Goal: Task Accomplishment & Management: Manage account settings

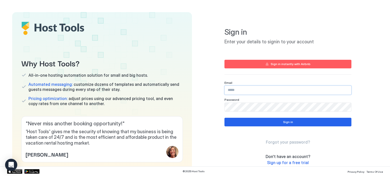
type input "**********"
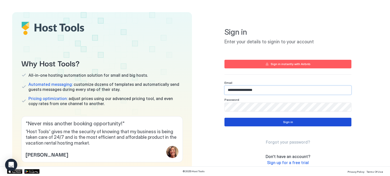
click at [304, 125] on button "Sign in" at bounding box center [287, 122] width 127 height 9
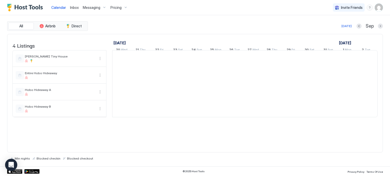
scroll to position [0, 282]
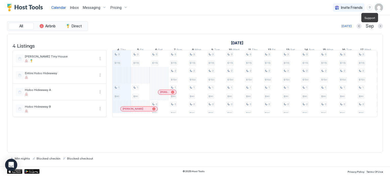
click at [370, 9] on div "menu" at bounding box center [370, 8] width 6 height 6
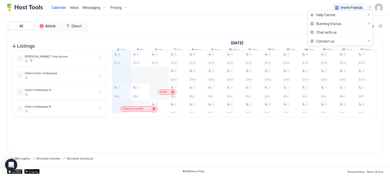
click at [277, 21] on div at bounding box center [195, 88] width 390 height 176
click at [380, 8] on img "User profile" at bounding box center [379, 8] width 8 height 8
click at [328, 29] on span "Settings" at bounding box center [333, 28] width 14 height 5
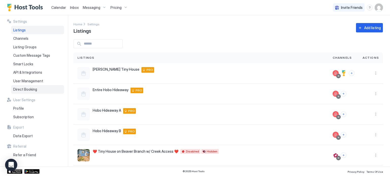
click at [35, 88] on span "Direct Booking" at bounding box center [25, 89] width 24 height 5
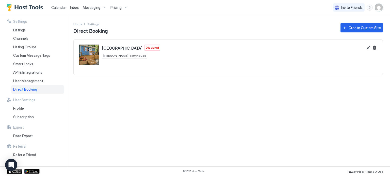
click at [173, 65] on div "Creekside Tiny House Disabled Anderson Tiny House" at bounding box center [221, 55] width 285 height 20
drag, startPoint x: 116, startPoint y: 53, endPoint x: 262, endPoint y: 48, distance: 146.4
click at [121, 50] on div "Creekside Tiny House Disabled Anderson Tiny House" at bounding box center [131, 55] width 58 height 20
click at [267, 52] on div "Creekside Tiny House Disabled Anderson Tiny House" at bounding box center [221, 55] width 285 height 20
click at [367, 49] on button "Edit" at bounding box center [368, 48] width 6 height 6
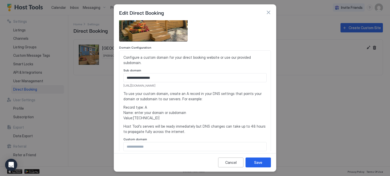
scroll to position [51, 0]
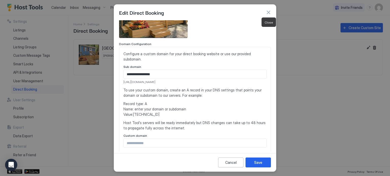
click at [268, 13] on button "button" at bounding box center [268, 12] width 5 height 5
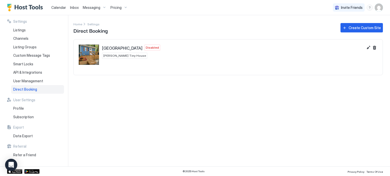
click at [114, 56] on span "[PERSON_NAME] Tiny House" at bounding box center [124, 56] width 43 height 5
click at [149, 43] on div "Creekside Tiny House Disabled Anderson Tiny House" at bounding box center [228, 55] width 309 height 30
click at [370, 49] on button "Edit" at bounding box center [368, 48] width 6 height 6
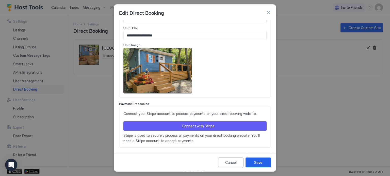
scroll to position [280, 0]
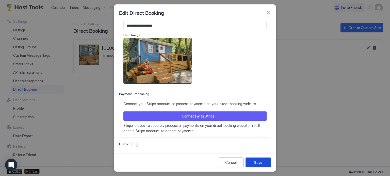
click at [254, 160] on div "Save" at bounding box center [258, 162] width 8 height 5
click at [265, 163] on button "Save" at bounding box center [258, 163] width 25 height 10
click at [208, 145] on div "Enable" at bounding box center [195, 144] width 152 height 5
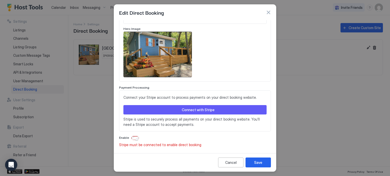
scroll to position [286, 0]
click at [176, 144] on span "Stripe must be connected to enable direct booking" at bounding box center [160, 145] width 82 height 5
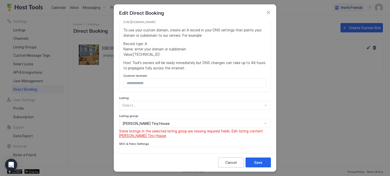
scroll to position [83, 0]
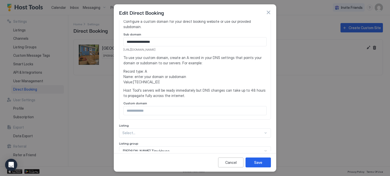
click at [178, 104] on div "Custom domain" at bounding box center [194, 104] width 143 height 5
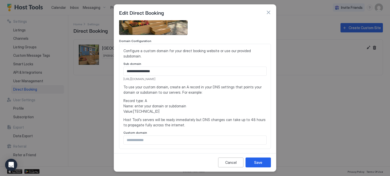
scroll to position [33, 0]
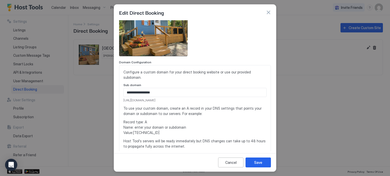
click at [181, 93] on input "**********" at bounding box center [195, 92] width 143 height 9
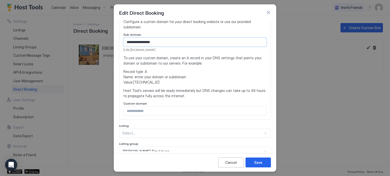
scroll to position [83, 0]
click at [185, 136] on div "**********" at bounding box center [195, 144] width 152 height 414
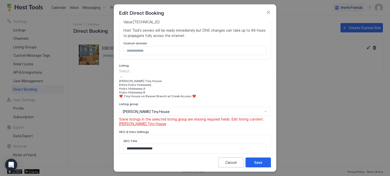
click at [177, 83] on div "[PERSON_NAME] Tiny House" at bounding box center [195, 81] width 152 height 4
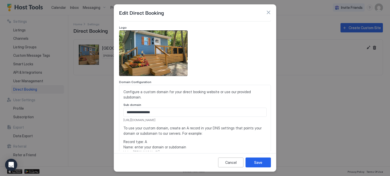
scroll to position [25, 0]
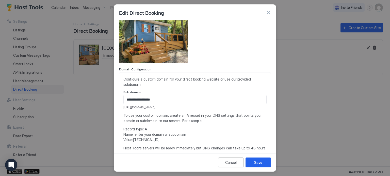
drag, startPoint x: 187, startPoint y: 107, endPoint x: 123, endPoint y: 106, distance: 64.3
click at [123, 106] on div "**********" at bounding box center [195, 124] width 152 height 105
copy span "[URL][DOMAIN_NAME]"
click at [242, 61] on div at bounding box center [195, 41] width 152 height 46
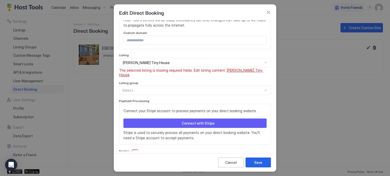
scroll to position [163, 0]
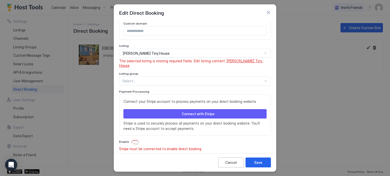
click at [238, 79] on div at bounding box center [192, 81] width 141 height 5
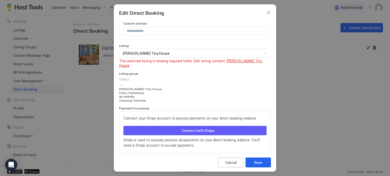
click at [232, 87] on div "[PERSON_NAME] Tiny House" at bounding box center [195, 89] width 152 height 4
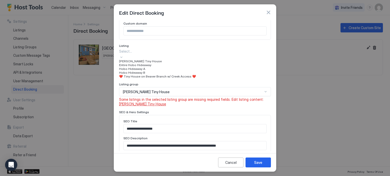
click at [209, 52] on div at bounding box center [195, 51] width 152 height 5
click at [207, 63] on div "[PERSON_NAME] Tiny House" at bounding box center [195, 61] width 152 height 4
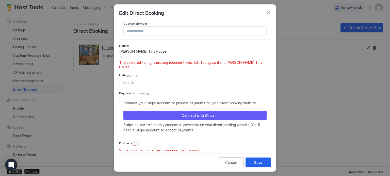
click at [258, 73] on div "Listing group" at bounding box center [195, 75] width 152 height 5
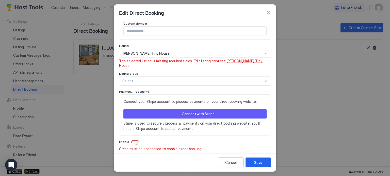
click at [237, 61] on span "[PERSON_NAME] Tiny House" at bounding box center [191, 63] width 144 height 9
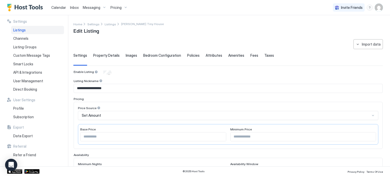
click at [227, 46] on div "**********" at bounding box center [228, 173] width 310 height 269
click at [31, 90] on span "Direct Booking" at bounding box center [25, 89] width 24 height 5
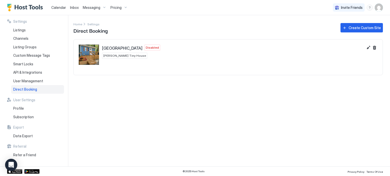
click at [322, 59] on div "Creekside Tiny House Disabled Anderson Tiny House" at bounding box center [221, 55] width 285 height 20
click at [368, 48] on button "Edit" at bounding box center [368, 48] width 6 height 6
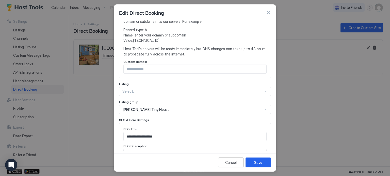
scroll to position [127, 0]
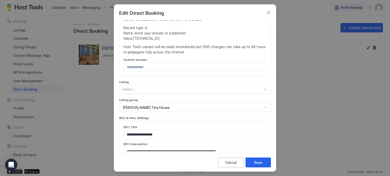
click at [232, 85] on div "Select..." at bounding box center [195, 89] width 152 height 9
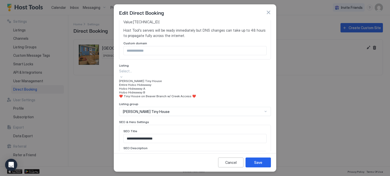
click at [247, 40] on div "**********" at bounding box center [194, 7] width 143 height 97
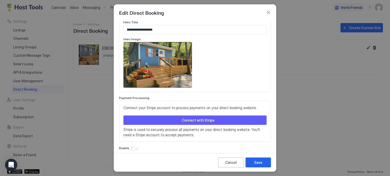
scroll to position [270, 0]
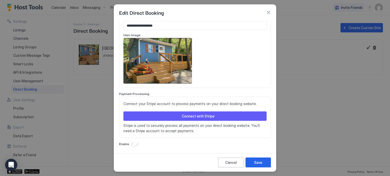
click at [221, 109] on div "Connect your Stripe account to process payments on your direct booking website.…" at bounding box center [194, 117] width 143 height 33
click at [220, 115] on button "Connect with Stripe" at bounding box center [194, 116] width 143 height 9
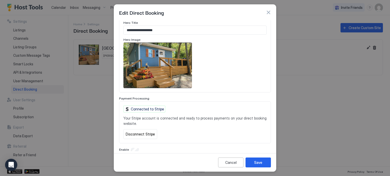
scroll to position [271, 0]
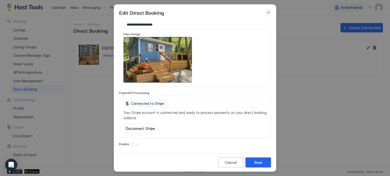
click at [254, 160] on button "Save" at bounding box center [258, 163] width 25 height 10
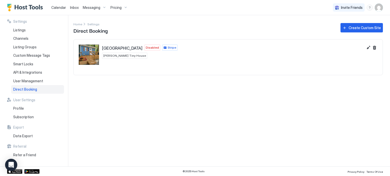
click at [233, 104] on div "Settings Home Settings Direct Booking Create Custom Site Creekside Tiny House D…" at bounding box center [231, 91] width 317 height 152
click at [122, 54] on span "[PERSON_NAME] Tiny House" at bounding box center [124, 56] width 43 height 5
click at [121, 50] on span "[GEOGRAPHIC_DATA]" at bounding box center [122, 48] width 40 height 5
click at [183, 72] on section at bounding box center [228, 72] width 309 height 5
click at [369, 47] on button "Edit" at bounding box center [368, 48] width 6 height 6
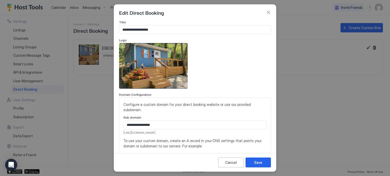
drag, startPoint x: 159, startPoint y: 135, endPoint x: 118, endPoint y: 132, distance: 40.5
click at [118, 132] on div "**********" at bounding box center [195, 85] width 162 height 131
copy span "[URL][DOMAIN_NAME]"
click at [322, 82] on div at bounding box center [195, 88] width 390 height 176
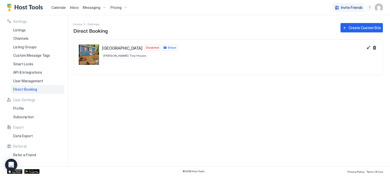
click at [58, 7] on span "Calendar" at bounding box center [58, 7] width 15 height 4
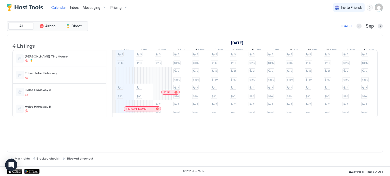
scroll to position [0, 277]
click at [79, 27] on span "Direct" at bounding box center [77, 26] width 10 height 5
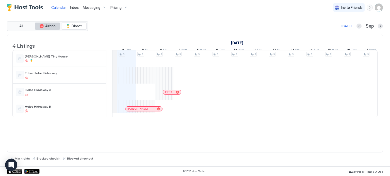
click at [53, 27] on span "Airbnb" at bounding box center [50, 26] width 10 height 5
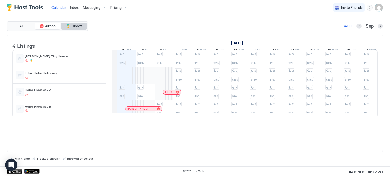
click at [75, 26] on span "Direct" at bounding box center [77, 26] width 10 height 5
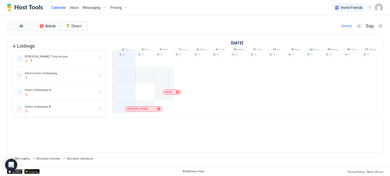
drag, startPoint x: 176, startPoint y: 10, endPoint x: 190, endPoint y: 15, distance: 14.6
click at [177, 10] on div "Calendar Inbox Messaging Pricing Invite Friends JC" at bounding box center [195, 7] width 390 height 15
click at [372, 8] on div "menu" at bounding box center [370, 8] width 6 height 6
click at [383, 8] on div at bounding box center [195, 88] width 390 height 176
click at [379, 9] on div at bounding box center [195, 88] width 390 height 176
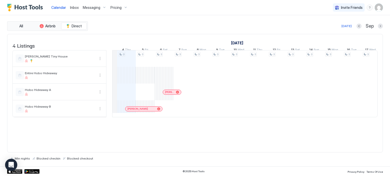
click at [380, 6] on img "User profile" at bounding box center [379, 8] width 8 height 8
click at [358, 24] on div "Settings" at bounding box center [350, 28] width 65 height 9
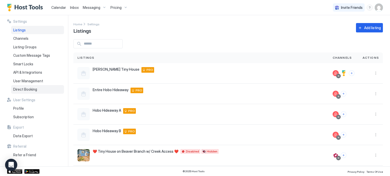
click at [37, 88] on div "Direct Booking" at bounding box center [37, 89] width 53 height 9
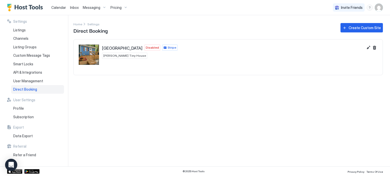
click at [199, 54] on div "Creekside Tiny House Disabled Stripe Anderson Tiny House" at bounding box center [221, 55] width 285 height 20
click at [369, 49] on button "Edit" at bounding box center [368, 48] width 6 height 6
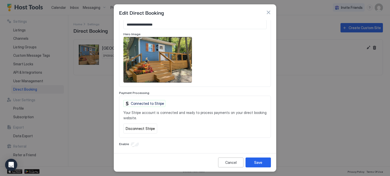
scroll to position [281, 0]
click at [256, 164] on div "Save" at bounding box center [258, 162] width 8 height 5
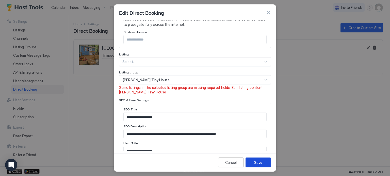
scroll to position [154, 0]
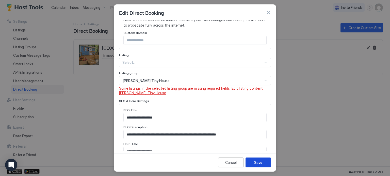
click at [149, 93] on span "[PERSON_NAME] Tiny House" at bounding box center [142, 93] width 47 height 4
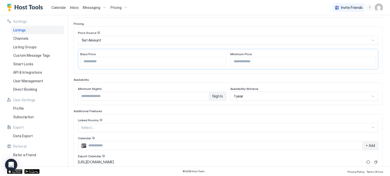
scroll to position [76, 0]
click at [258, 124] on div "Select..." at bounding box center [228, 127] width 300 height 9
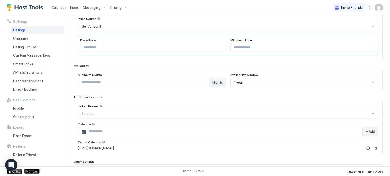
click at [279, 90] on div "Minimum Nights * Nights Availability Window 1 year" at bounding box center [228, 80] width 309 height 23
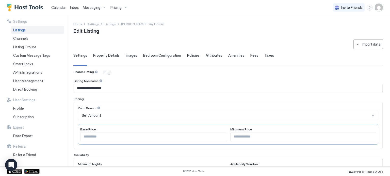
scroll to position [0, 0]
click at [112, 56] on span "Property Details" at bounding box center [106, 55] width 26 height 5
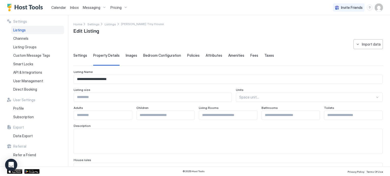
click at [197, 99] on input "Input Field" at bounding box center [153, 97] width 158 height 9
type input "***"
click at [253, 93] on div "Space unit..." at bounding box center [309, 97] width 147 height 9
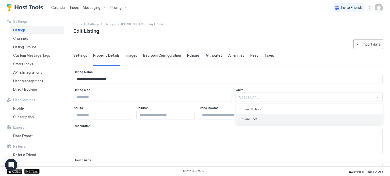
click at [258, 116] on div "Square Feet" at bounding box center [309, 119] width 146 height 10
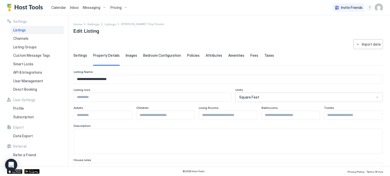
click at [120, 116] on input "Input Field" at bounding box center [103, 115] width 58 height 9
click at [126, 113] on input "*" at bounding box center [103, 115] width 58 height 9
type input "*"
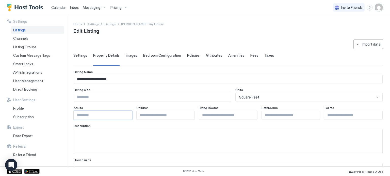
click at [126, 113] on input "*" at bounding box center [103, 115] width 58 height 9
click at [240, 118] on input "Input Field" at bounding box center [228, 115] width 58 height 9
type input "*"
click at [250, 115] on input "*" at bounding box center [228, 115] width 58 height 9
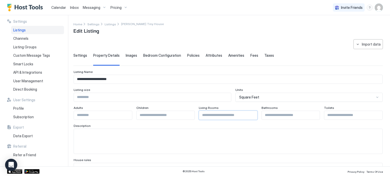
click at [333, 118] on input "Input Field" at bounding box center [353, 115] width 58 height 9
type input "*"
click at [373, 115] on input "*" at bounding box center [353, 115] width 58 height 9
click at [359, 47] on button "Import data" at bounding box center [367, 44] width 29 height 10
click at [362, 52] on div "Airbnb" at bounding box center [368, 53] width 15 height 5
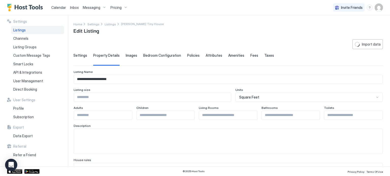
type input "**********"
type input "***"
type textarea "**********"
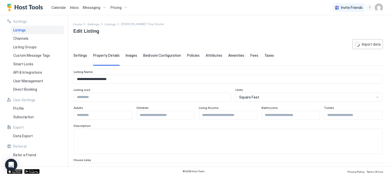
type input "********"
type input "**********"
type textarea "**********"
type input "********"
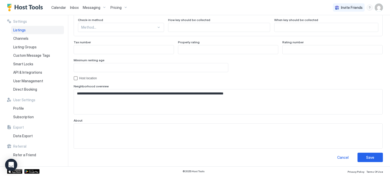
scroll to position [483, 0]
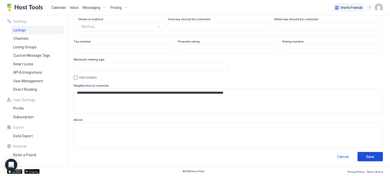
click at [374, 159] on button "Save" at bounding box center [370, 156] width 25 height 9
click at [366, 154] on div "Save" at bounding box center [370, 156] width 8 height 5
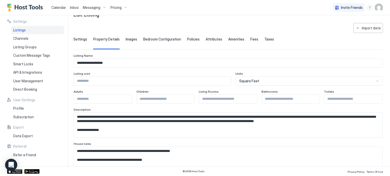
scroll to position [1, 0]
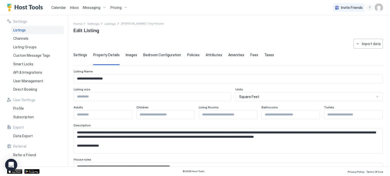
click at [133, 56] on span "Images" at bounding box center [131, 55] width 11 height 5
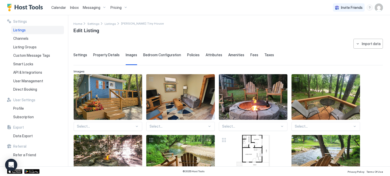
click at [166, 56] on span "Bedroom Configuration" at bounding box center [162, 55] width 38 height 5
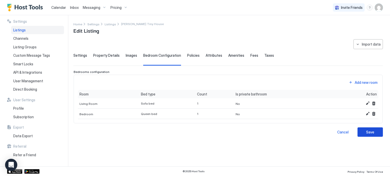
click at [368, 134] on div "Save" at bounding box center [370, 132] width 8 height 5
click at [195, 56] on span "Policies" at bounding box center [193, 55] width 12 height 5
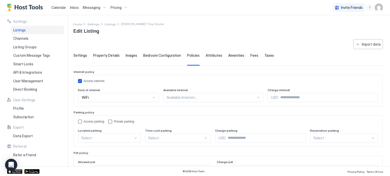
click at [207, 97] on div at bounding box center [212, 97] width 90 height 5
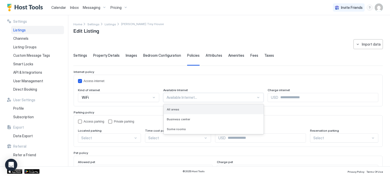
click at [211, 108] on div "All areas" at bounding box center [214, 110] width 94 height 4
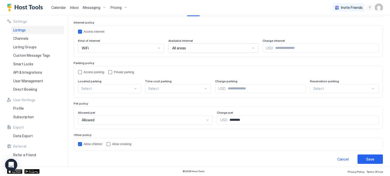
scroll to position [51, 0]
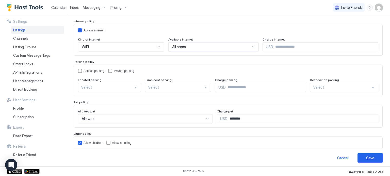
click at [83, 69] on div "Access parking" at bounding box center [91, 71] width 26 height 4
click at [111, 87] on div at bounding box center [107, 87] width 52 height 5
click at [114, 98] on div "On Site" at bounding box center [110, 100] width 56 height 4
click at [170, 87] on div at bounding box center [176, 87] width 55 height 5
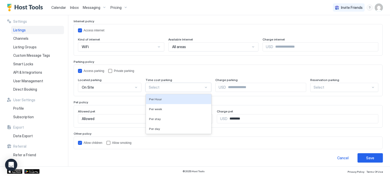
click at [171, 69] on div "Access parking Private parking" at bounding box center [228, 71] width 300 height 4
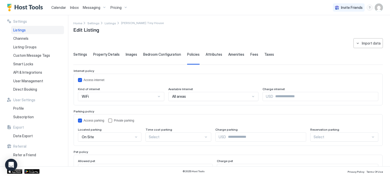
scroll to position [0, 0]
click at [207, 49] on div "**********" at bounding box center [228, 126] width 310 height 174
click at [209, 54] on span "Attributes" at bounding box center [214, 55] width 17 height 5
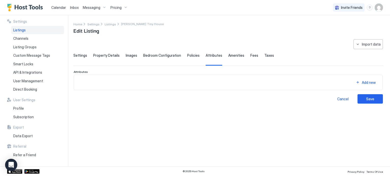
click at [235, 58] on div "Amenities" at bounding box center [236, 59] width 16 height 12
click at [235, 56] on span "Amenities" at bounding box center [236, 55] width 16 height 5
click at [253, 56] on span "Fees" at bounding box center [254, 55] width 8 height 5
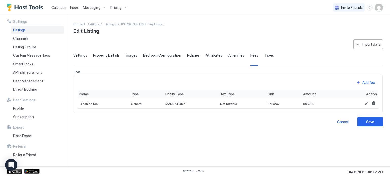
click at [264, 56] on span "Taxes" at bounding box center [269, 55] width 10 height 5
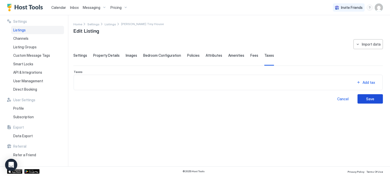
click at [374, 100] on button "Save" at bounding box center [370, 98] width 25 height 9
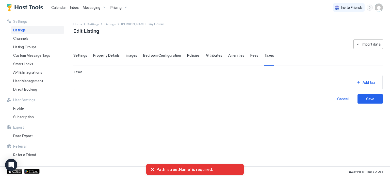
click at [111, 50] on div "**********" at bounding box center [228, 71] width 310 height 65
click at [111, 53] on span "Property Details" at bounding box center [106, 55] width 26 height 5
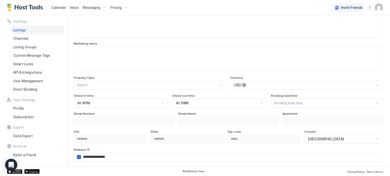
scroll to position [279, 0]
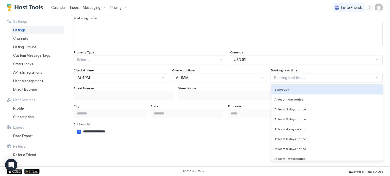
click at [291, 79] on div "8 results available. Use Up and Down to choose options, press Enter to select t…" at bounding box center [327, 77] width 112 height 9
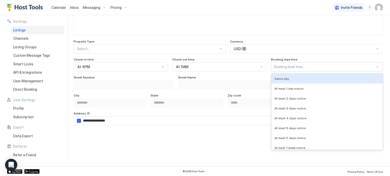
click at [306, 35] on textarea "Input Field" at bounding box center [228, 22] width 309 height 25
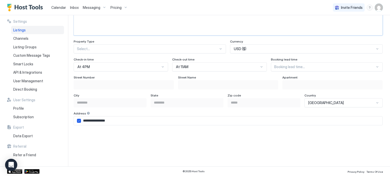
click at [174, 114] on div "Address" at bounding box center [228, 114] width 309 height 5
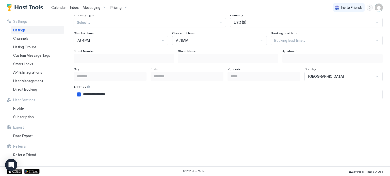
scroll to position [316, 0]
click at [214, 51] on div "Street Name" at bounding box center [228, 52] width 100 height 5
click at [236, 65] on div "**********" at bounding box center [228, 110] width 309 height 121
click at [80, 95] on icon "airbnbAddress" at bounding box center [78, 95] width 3 height 3
type input "**********"
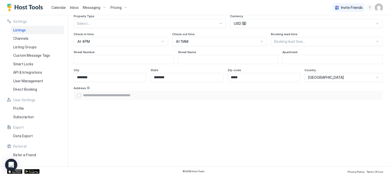
click at [115, 58] on input "Input Field" at bounding box center [124, 59] width 100 height 9
type input "**"
type input "**********"
type input "***"
type input "**********"
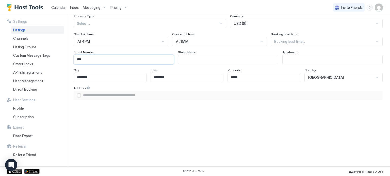
type input "***"
type input "*"
type input "**********"
type input "**"
type input "**********"
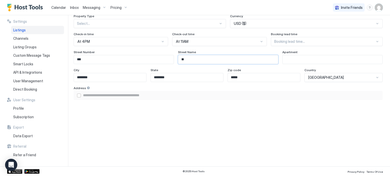
type input "*"
type input "**********"
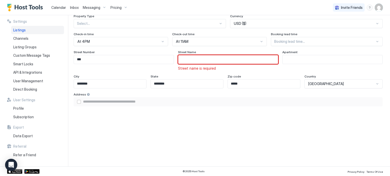
type input "*"
type input "**********"
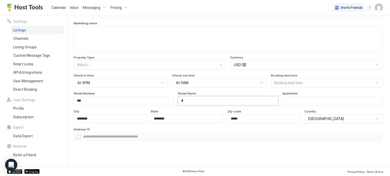
type input "**"
type input "**********"
type input "***"
type input "**********"
type input "****"
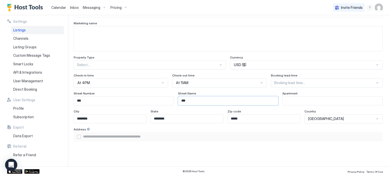
type input "**********"
type input "*****"
type input "**********"
type input "******"
type input "**********"
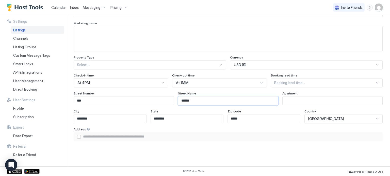
type input "*******"
type input "**********"
type input "********"
type input "**********"
type input "*********"
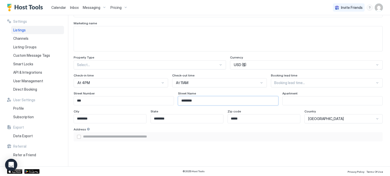
type input "**********"
type input "*********"
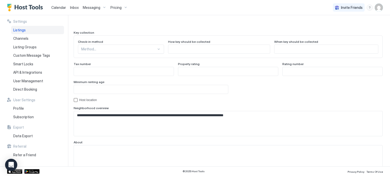
scroll to position [483, 0]
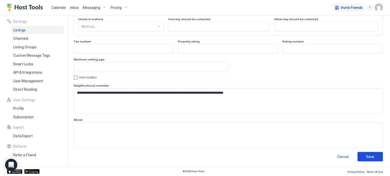
click at [366, 154] on div "Save" at bounding box center [370, 156] width 8 height 5
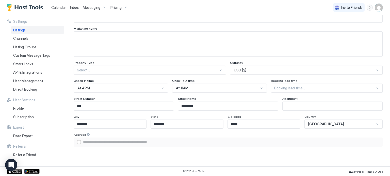
scroll to position [254, 0]
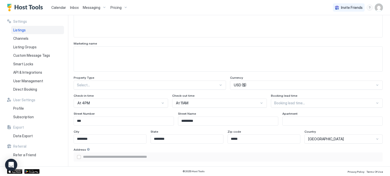
click at [219, 85] on div "Select..." at bounding box center [150, 85] width 152 height 9
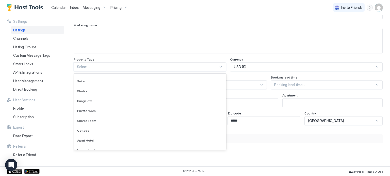
scroll to position [79, 0]
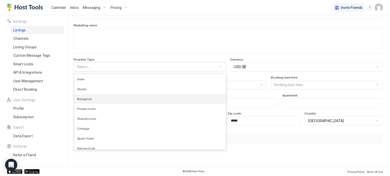
click at [196, 97] on div "Bungalow" at bounding box center [150, 99] width 146 height 4
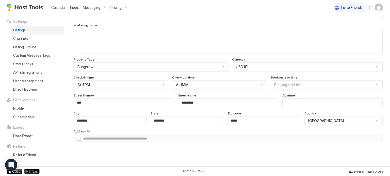
click at [312, 58] on div "Currency" at bounding box center [307, 60] width 151 height 5
click at [306, 65] on div "USD ($)" at bounding box center [305, 67] width 139 height 5
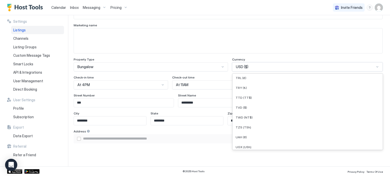
click at [306, 65] on div "USD ($)" at bounding box center [305, 67] width 139 height 5
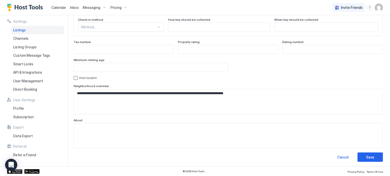
scroll to position [483, 0]
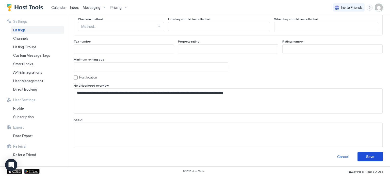
click at [369, 157] on div "Save" at bounding box center [370, 156] width 8 height 5
type input "**********"
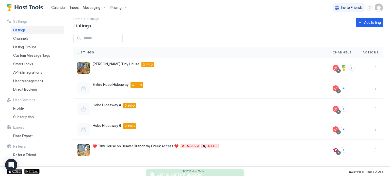
scroll to position [5, 0]
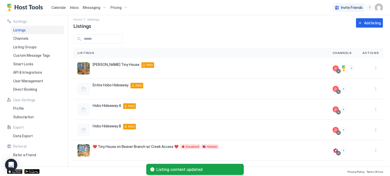
click at [281, 26] on div "Home Settings Listings Add listing" at bounding box center [228, 23] width 310 height 13
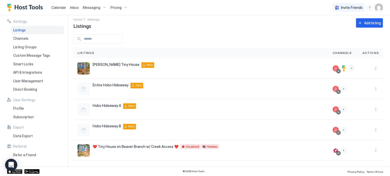
click at [375, 6] on img "User profile" at bounding box center [379, 8] width 8 height 8
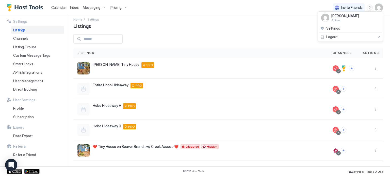
click at [356, 24] on div "Settings" at bounding box center [350, 28] width 65 height 9
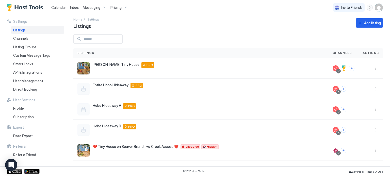
click at [378, 9] on img "User profile" at bounding box center [379, 8] width 8 height 8
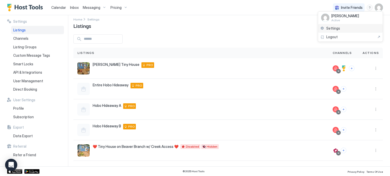
click at [352, 25] on div "Settings" at bounding box center [350, 28] width 65 height 9
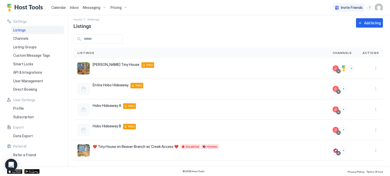
drag, startPoint x: 254, startPoint y: 28, endPoint x: 232, endPoint y: 20, distance: 22.8
click at [254, 28] on div at bounding box center [195, 88] width 390 height 176
click at [42, 90] on div "Direct Booking" at bounding box center [37, 89] width 53 height 9
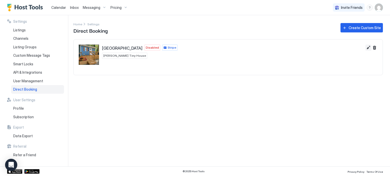
click at [367, 50] on button "Edit" at bounding box center [368, 48] width 6 height 6
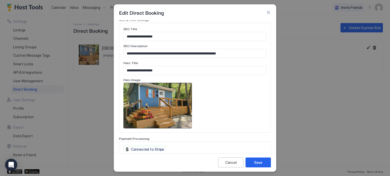
scroll to position [271, 0]
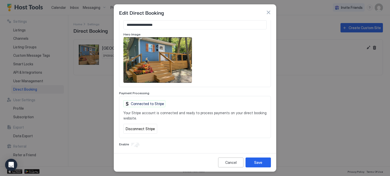
click at [214, 127] on div "Connected to Stripe Your Stripe account is connected and ready to process payme…" at bounding box center [194, 118] width 143 height 34
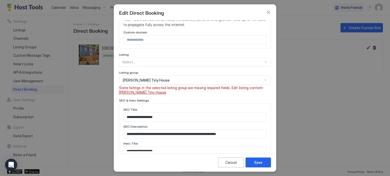
scroll to position [154, 0]
click at [93, 94] on div at bounding box center [195, 88] width 390 height 176
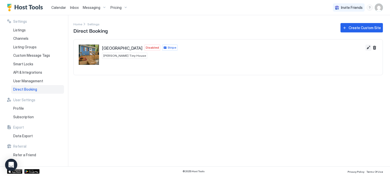
click at [366, 47] on button "Edit" at bounding box center [368, 48] width 6 height 6
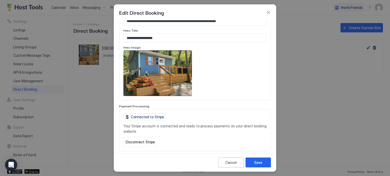
scroll to position [271, 0]
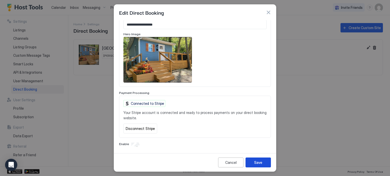
click at [256, 160] on div "Save" at bounding box center [258, 162] width 8 height 5
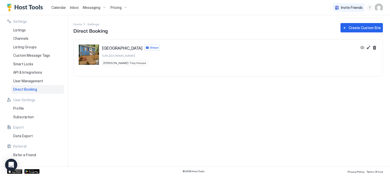
click at [245, 121] on div "Settings Home Settings Direct Booking Create Custom Site Creekside Tiny House S…" at bounding box center [231, 91] width 317 height 152
click at [363, 49] on button "View" at bounding box center [362, 48] width 6 height 6
click at [185, 91] on div "Settings Home Settings Direct Booking Create Custom Site Creekside Tiny House S…" at bounding box center [231, 91] width 317 height 152
click at [197, 102] on div "Settings Home Settings Direct Booking Create Custom Site Creekside Tiny House S…" at bounding box center [231, 91] width 317 height 152
click at [371, 48] on button "Edit" at bounding box center [368, 48] width 6 height 6
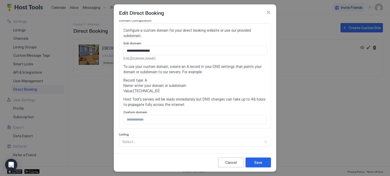
scroll to position [76, 0]
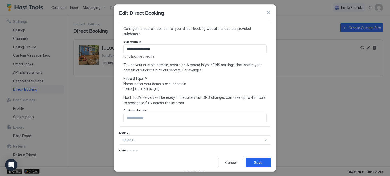
click at [181, 118] on input "Input Field" at bounding box center [195, 118] width 143 height 9
click at [198, 101] on span "Host Tool's servers will be ready immediately but DNS changes can take up to 48…" at bounding box center [194, 100] width 143 height 11
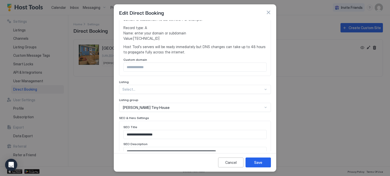
click at [199, 89] on div "Select..." at bounding box center [195, 89] width 152 height 9
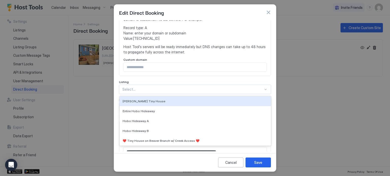
scroll to position [143, 0]
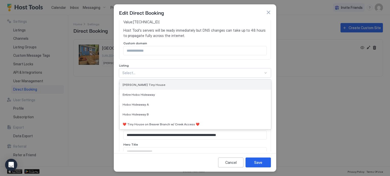
click at [167, 83] on div "[PERSON_NAME] Tiny House" at bounding box center [195, 85] width 145 height 4
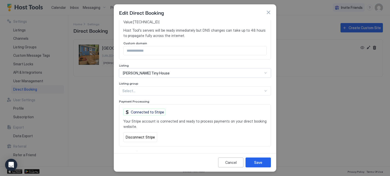
click at [179, 82] on div "Listing group" at bounding box center [195, 84] width 152 height 5
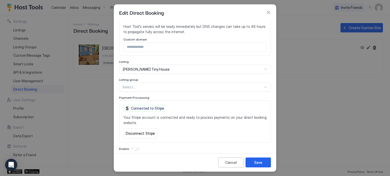
scroll to position [152, 0]
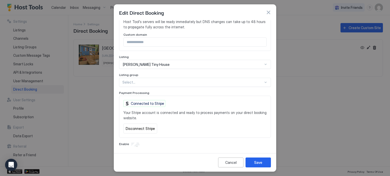
click at [178, 132] on div "Connected to Stripe Your Stripe account is connected and ready to process payme…" at bounding box center [194, 117] width 143 height 34
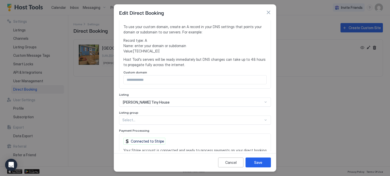
scroll to position [127, 0]
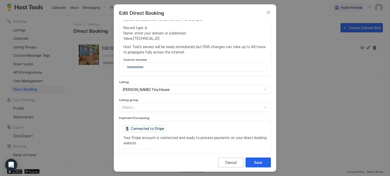
click at [253, 162] on button "Save" at bounding box center [258, 163] width 25 height 10
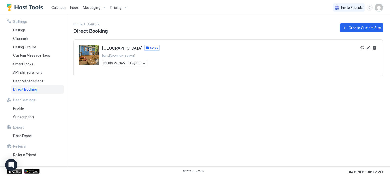
drag, startPoint x: 267, startPoint y: 123, endPoint x: 272, endPoint y: 116, distance: 8.5
click at [267, 122] on div "Settings Home Settings Direct Booking Create Custom Site Creekside Tiny House S…" at bounding box center [231, 91] width 317 height 152
click at [334, 85] on div "Settings Home Settings Direct Booking Create Custom Site Creekside Tiny House S…" at bounding box center [231, 91] width 317 height 152
click at [117, 10] on div "Pricing" at bounding box center [118, 7] width 21 height 9
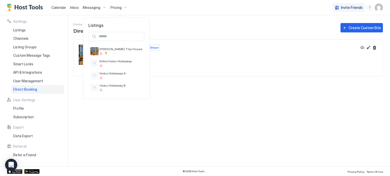
click at [191, 106] on div at bounding box center [195, 88] width 390 height 176
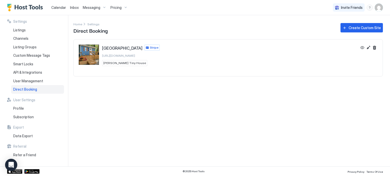
click at [101, 11] on div "Messaging" at bounding box center [95, 7] width 28 height 9
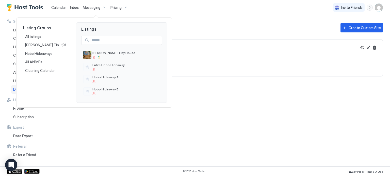
click at [102, 8] on div at bounding box center [195, 88] width 390 height 176
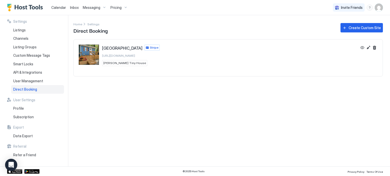
click at [88, 6] on span "Messaging" at bounding box center [92, 7] width 18 height 5
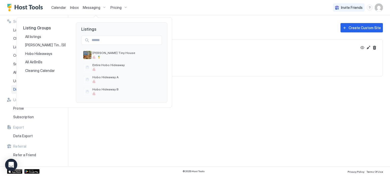
click at [202, 123] on div at bounding box center [195, 88] width 390 height 176
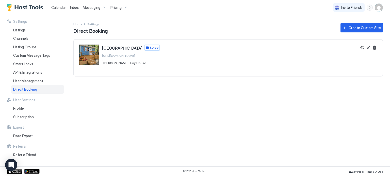
click at [77, 7] on span "Inbox" at bounding box center [74, 7] width 9 height 4
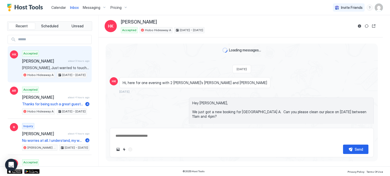
type textarea "*"
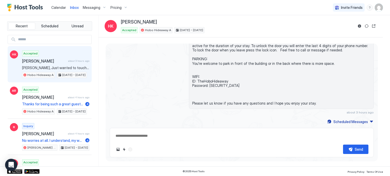
click at [56, 6] on span "Calendar" at bounding box center [58, 7] width 15 height 4
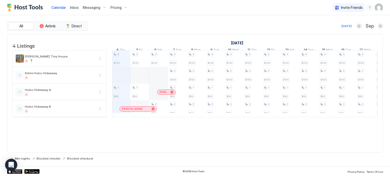
click at [188, 27] on div "[DATE] Sep" at bounding box center [236, 26] width 294 height 6
click at [24, 6] on img "Host Tools Logo" at bounding box center [26, 8] width 38 height 8
click at [77, 30] on div "All Airbnb Direct" at bounding box center [47, 26] width 81 height 10
click at [79, 26] on span "Direct" at bounding box center [77, 26] width 10 height 5
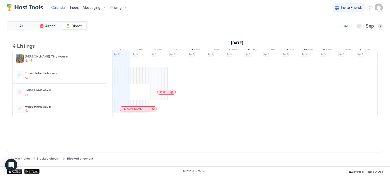
click at [28, 22] on div "All Airbnb Direct" at bounding box center [47, 26] width 81 height 10
click at [27, 25] on button "All" at bounding box center [20, 26] width 25 height 7
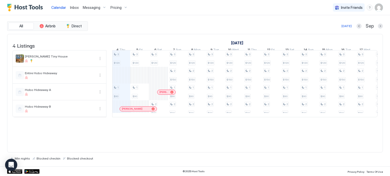
click at [103, 31] on div "All Airbnb Direct [DATE] [DATE] Listings [DATE] [DATE] [DATE] 20 Wed 21 Thu 22 …" at bounding box center [195, 90] width 376 height 139
click at [243, 20] on div "All Airbnb Direct [DATE] [DATE] Listings [DATE] [DATE] [DATE] 20 Wed 21 Thu 22 …" at bounding box center [195, 91] width 376 height 152
click at [235, 22] on div "All Airbnb Direct [DATE] Sep" at bounding box center [195, 26] width 376 height 10
drag, startPoint x: 238, startPoint y: 18, endPoint x: 275, endPoint y: 18, distance: 37.1
click at [238, 18] on div "All Airbnb Direct [DATE] [DATE] Listings [DATE] [DATE] [DATE] 20 Wed 21 Thu 22 …" at bounding box center [195, 91] width 376 height 152
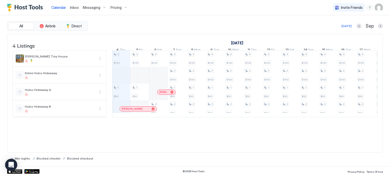
click at [289, 18] on div "All Airbnb Direct [DATE] [DATE] Listings [DATE] [DATE] [DATE] 20 Wed 21 Thu 22 …" at bounding box center [195, 91] width 376 height 152
click at [227, 35] on div "[DATE] [DATE] [DATE] 20 Wed 21 Thu 22 Fri 23 Sat 24 Sun 25 Mon 26 Tue 27 Wed 28…" at bounding box center [244, 44] width 265 height 20
